Goal: Information Seeking & Learning: Learn about a topic

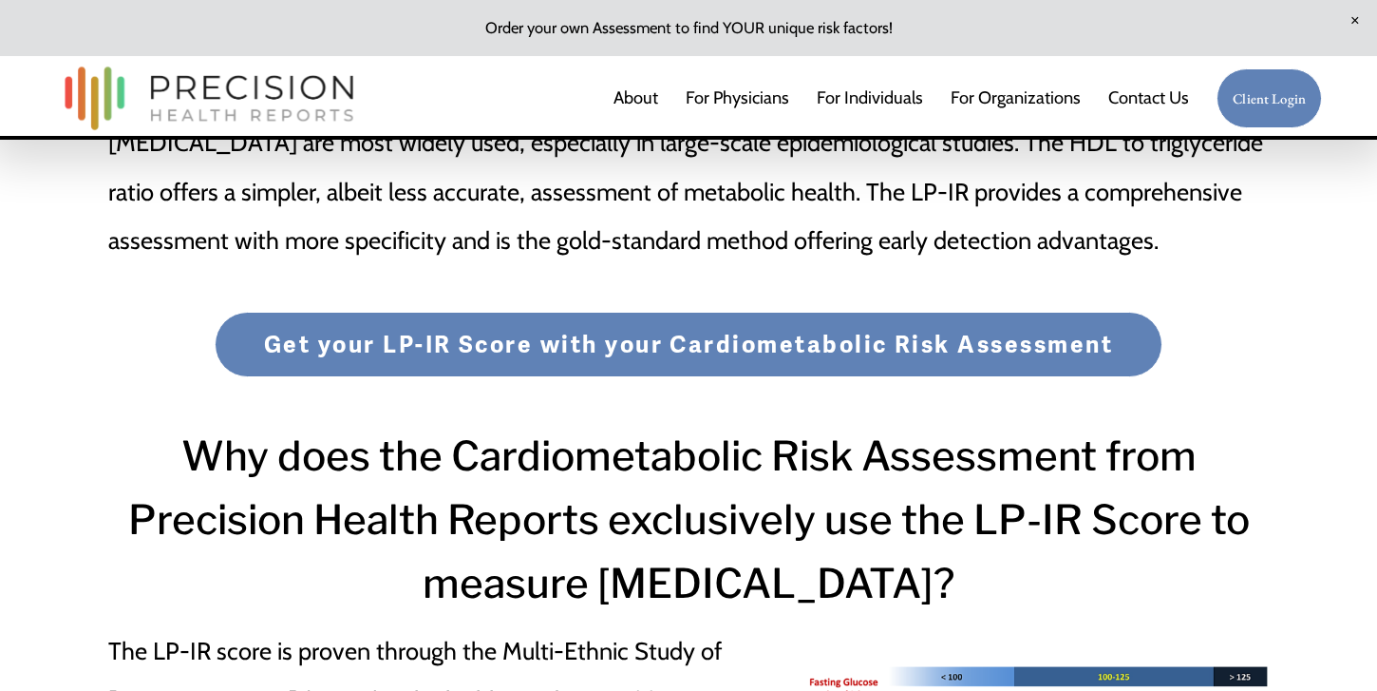
scroll to position [3440, 0]
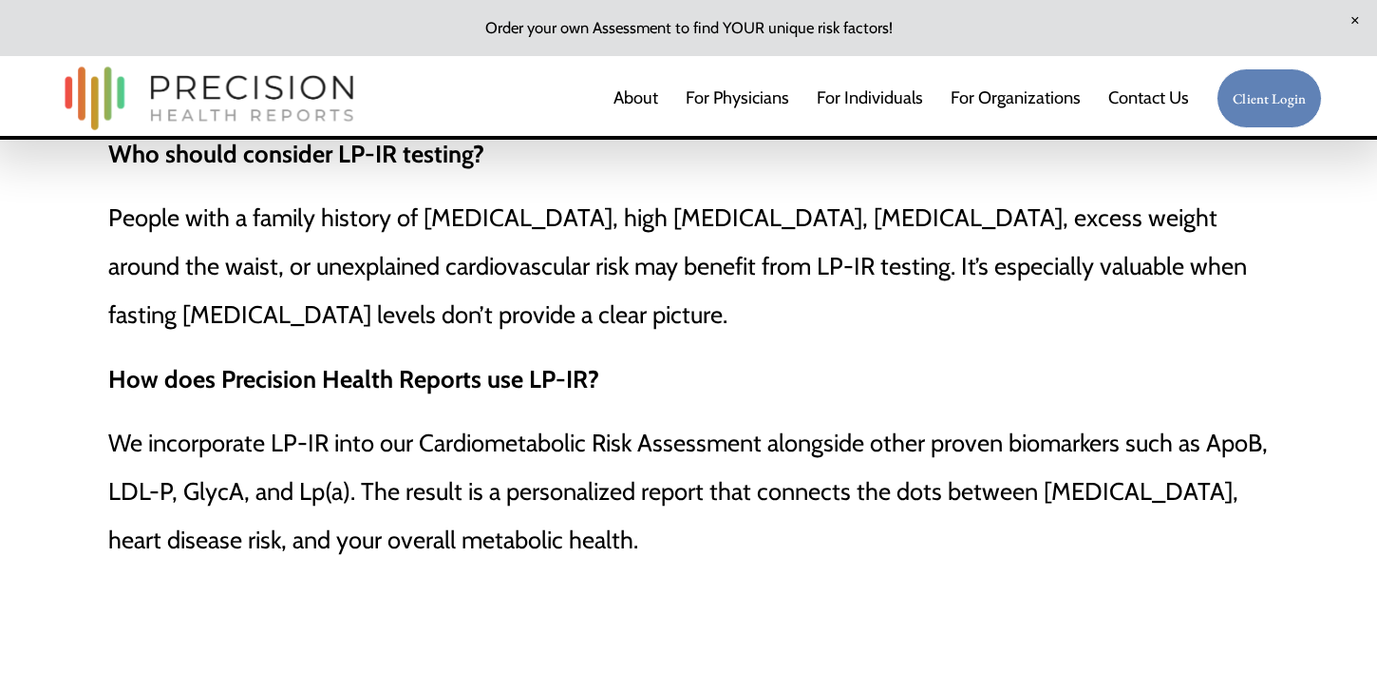
scroll to position [4859, 0]
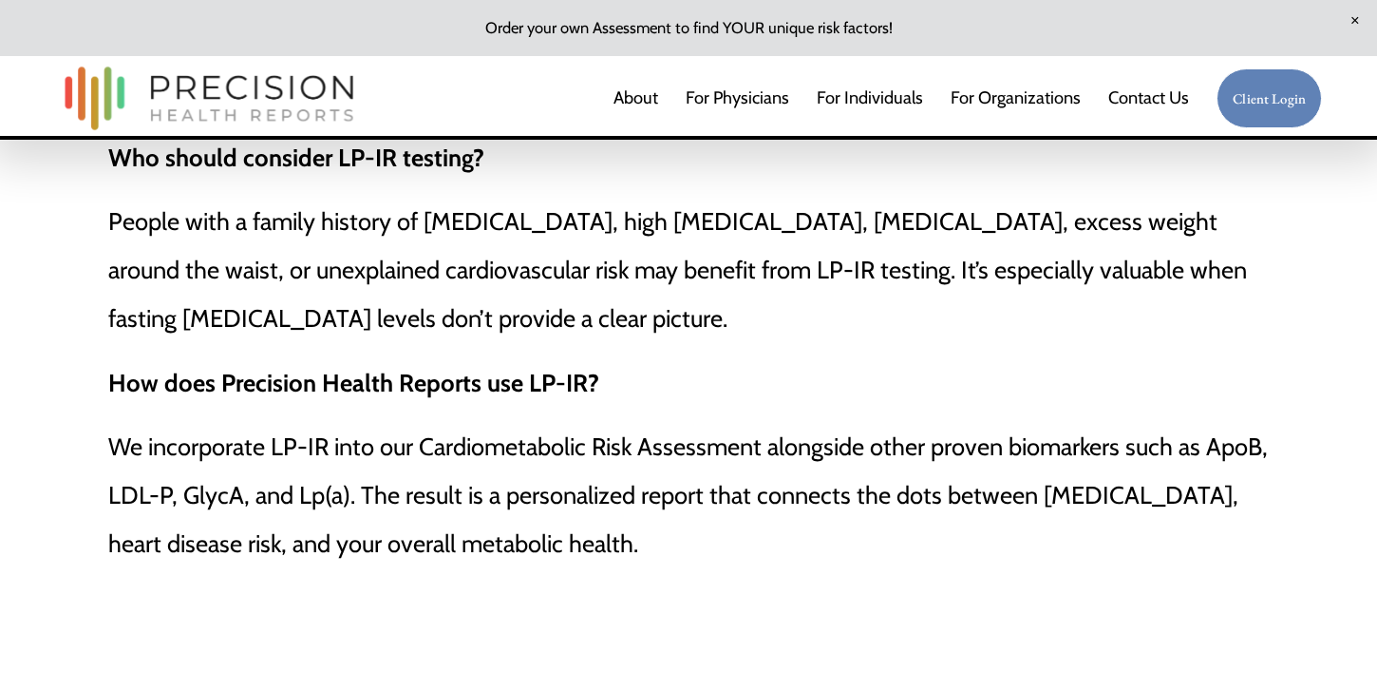
click at [731, 103] on link "For Physicians" at bounding box center [738, 98] width 104 height 38
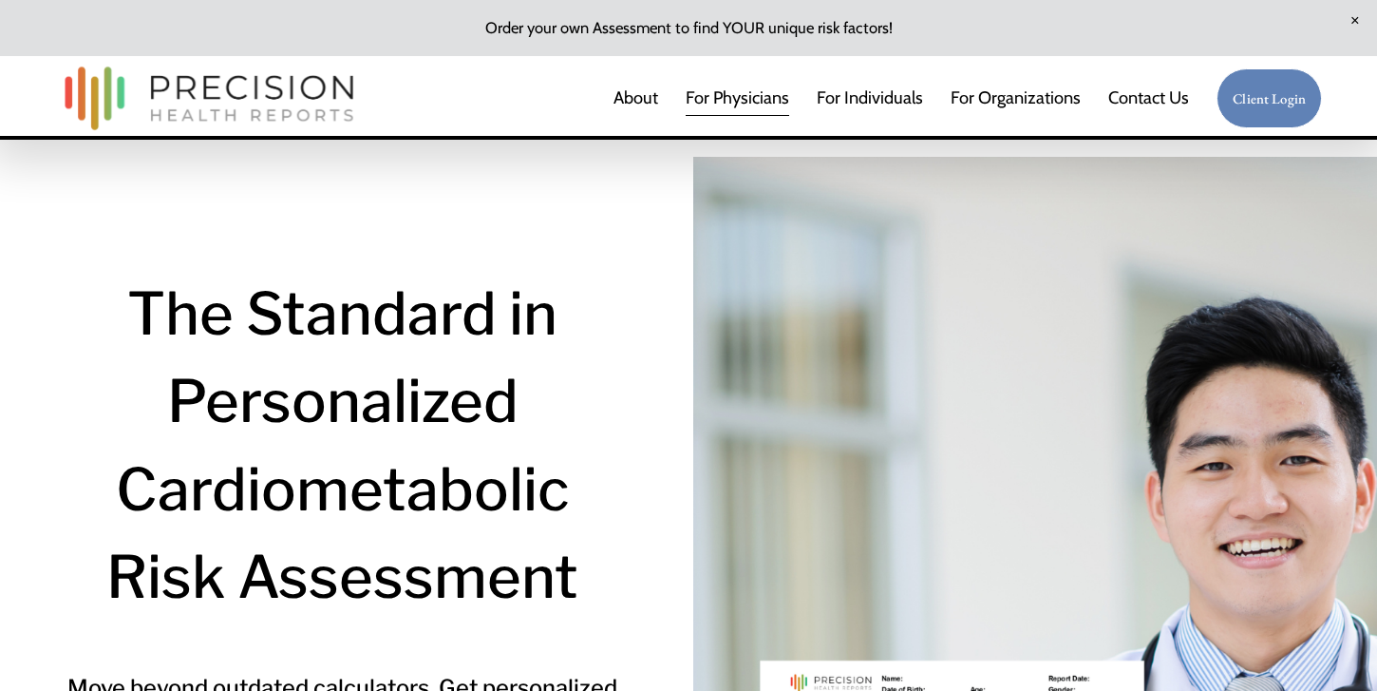
click at [731, 103] on link "For Physicians" at bounding box center [738, 98] width 104 height 38
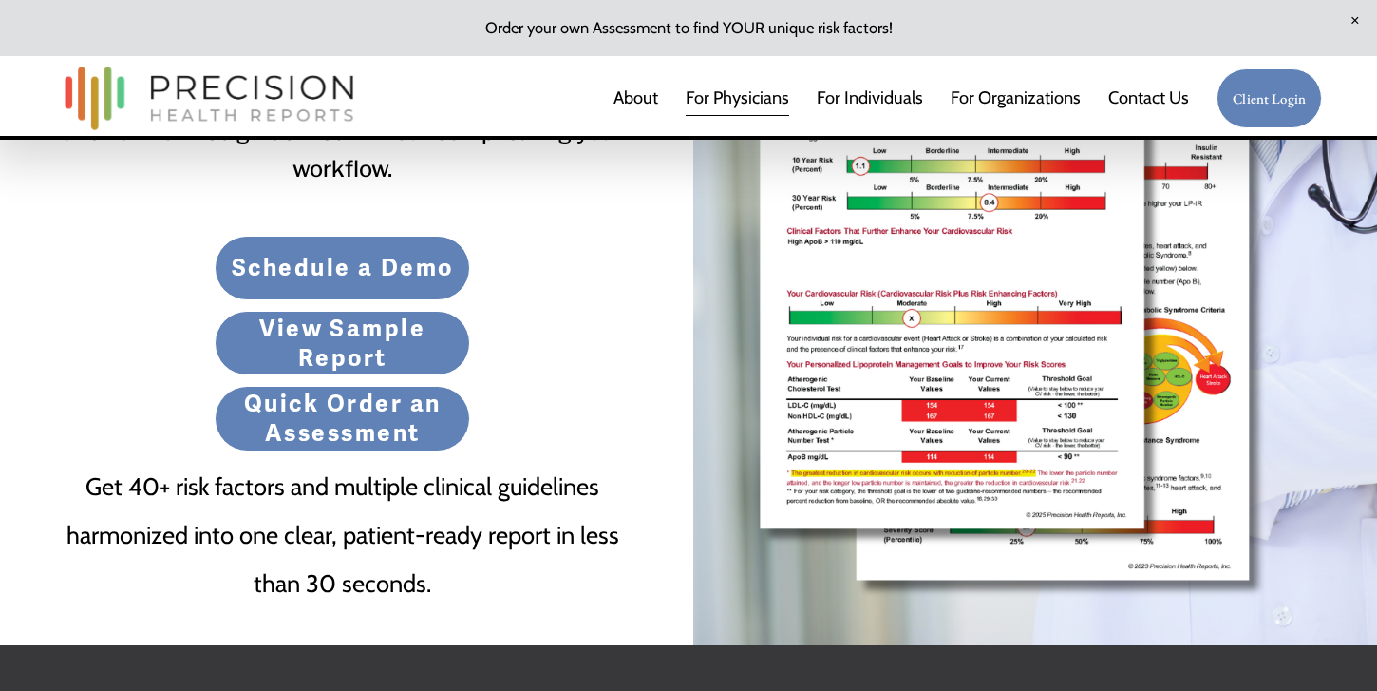
scroll to position [630, 0]
click at [353, 347] on link "View Sample Report" at bounding box center [343, 343] width 256 height 65
